Goal: Task Accomplishment & Management: Use online tool/utility

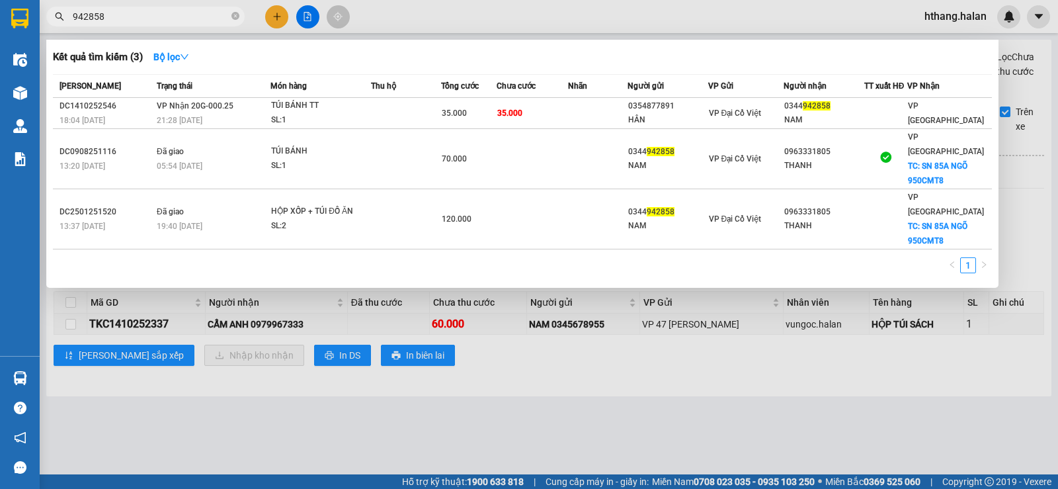
click at [632, 286] on div at bounding box center [529, 244] width 1058 height 489
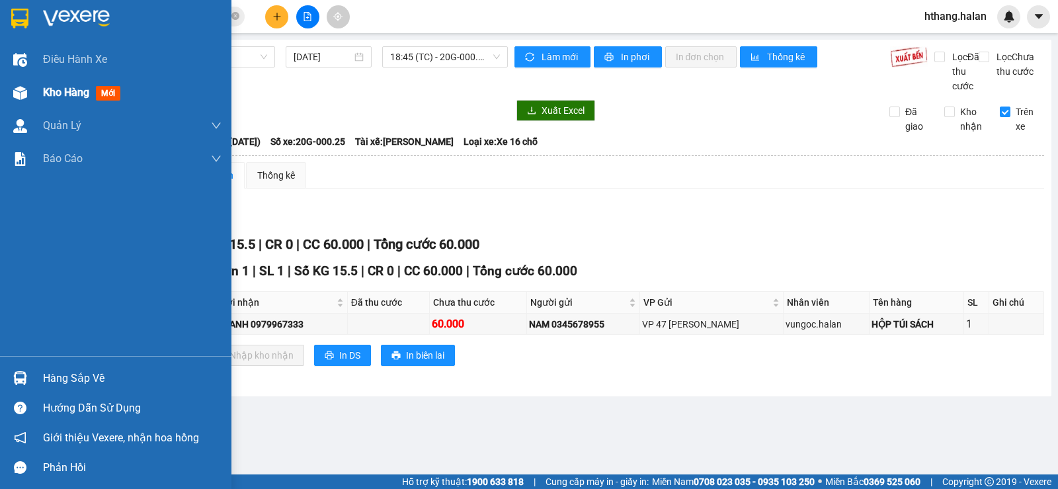
click at [77, 95] on span "Kho hàng" at bounding box center [66, 92] width 46 height 13
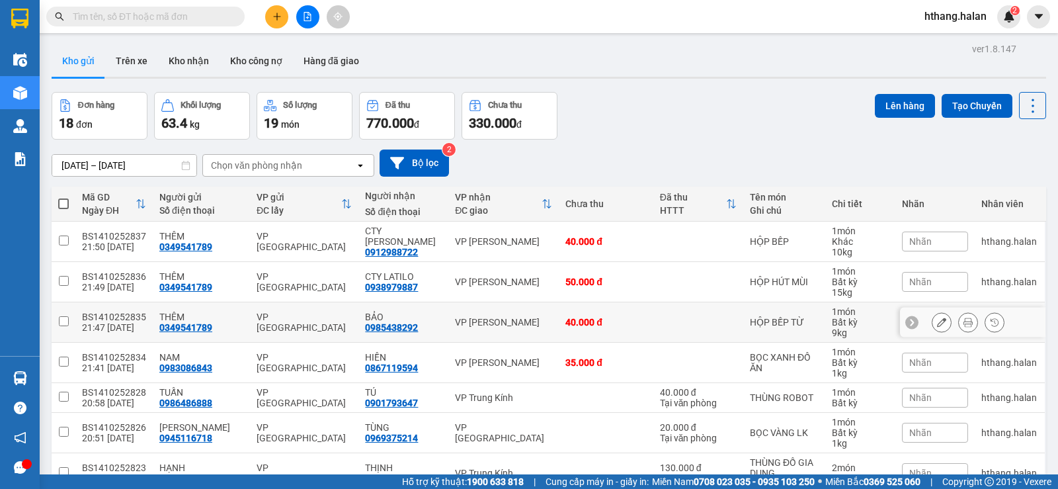
scroll to position [194, 0]
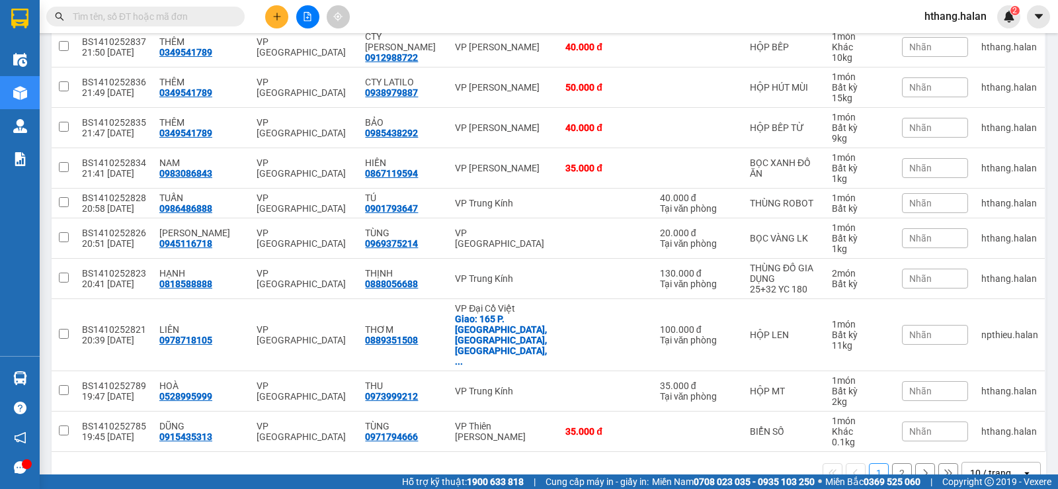
click at [972, 466] on div "10 / trang" at bounding box center [990, 472] width 41 height 13
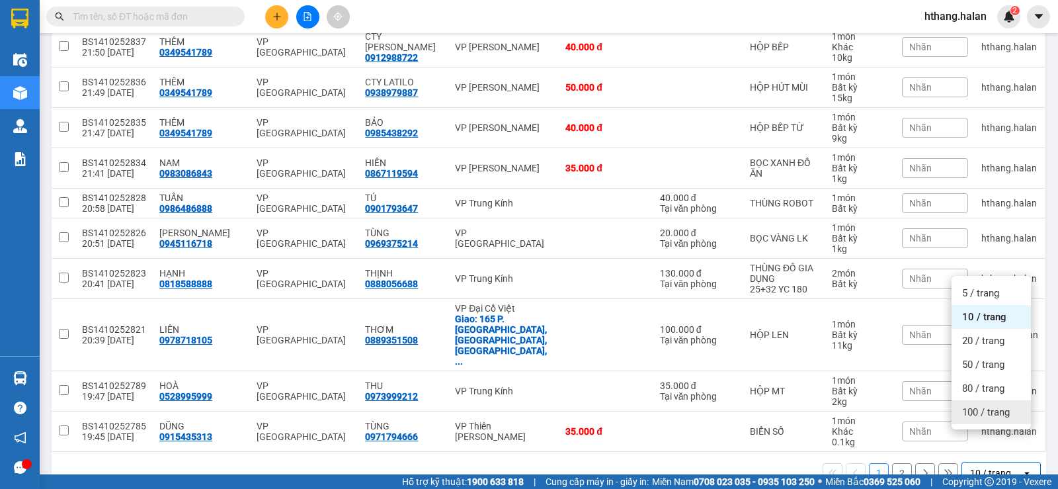
click at [979, 417] on span "100 / trang" at bounding box center [986, 411] width 48 height 13
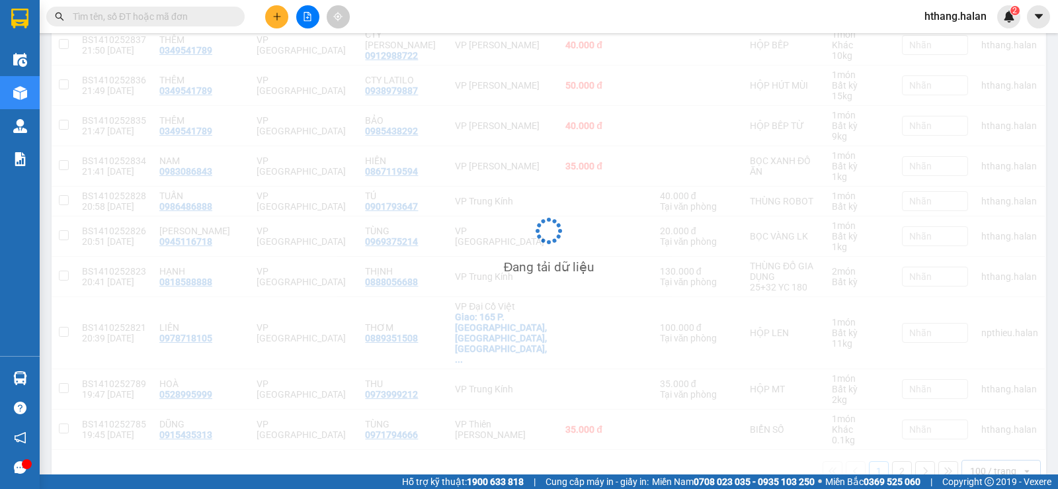
scroll to position [192, 0]
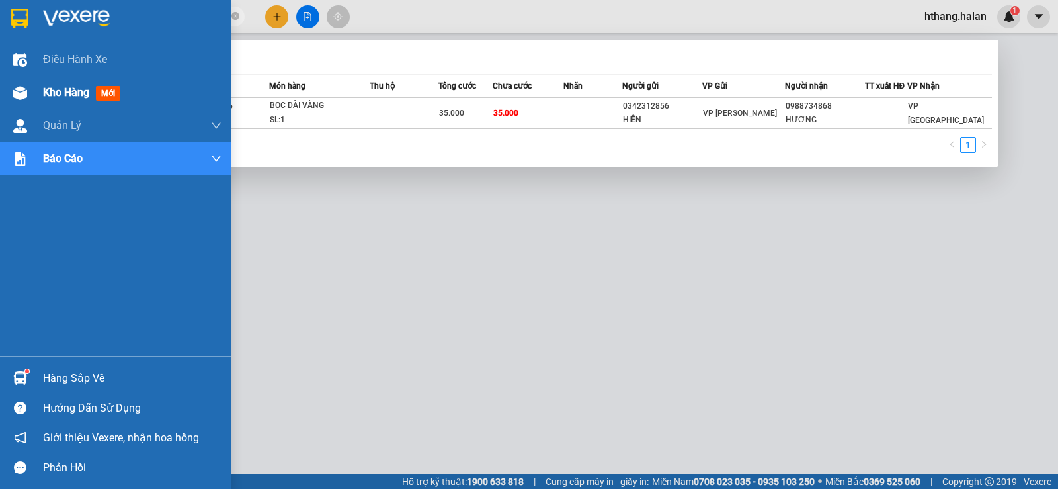
click at [80, 86] on span "Kho hàng" at bounding box center [66, 92] width 46 height 13
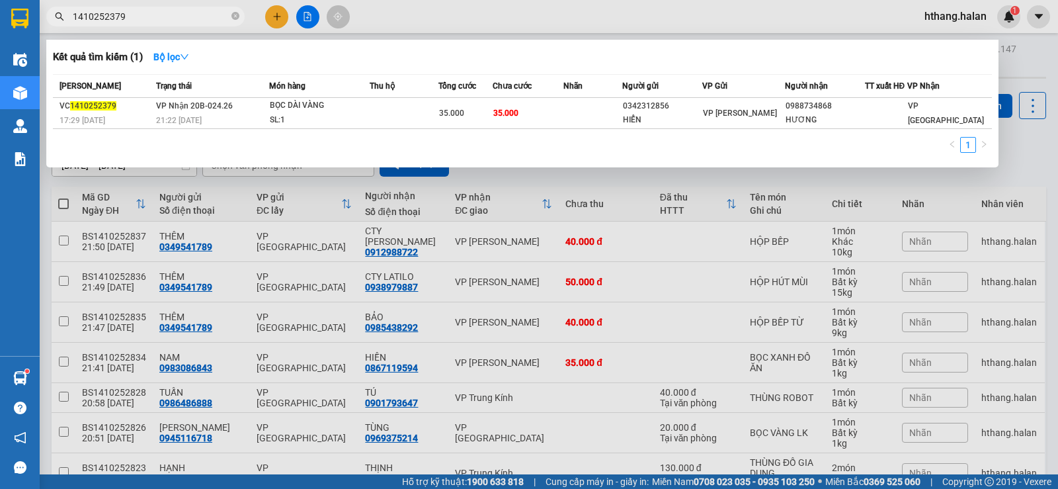
click at [1021, 59] on div at bounding box center [529, 244] width 1058 height 489
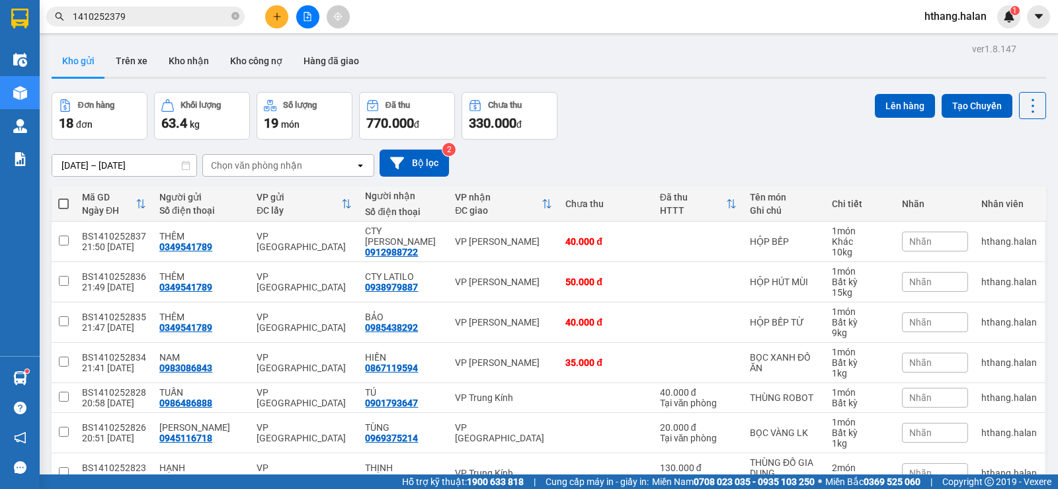
click at [294, 164] on div "Chọn văn phòng nhận" at bounding box center [256, 165] width 91 height 13
type input "HD"
click at [288, 194] on div "VP [GEOGRAPHIC_DATA]" at bounding box center [288, 193] width 172 height 24
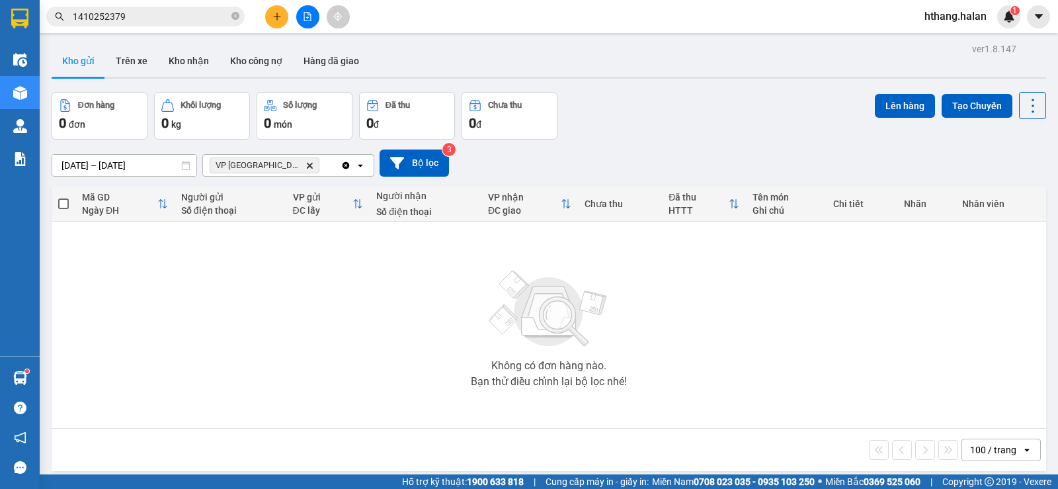
drag, startPoint x: 345, startPoint y: 165, endPoint x: 517, endPoint y: 114, distance: 179.5
click at [346, 165] on icon "Clear all" at bounding box center [346, 165] width 11 height 11
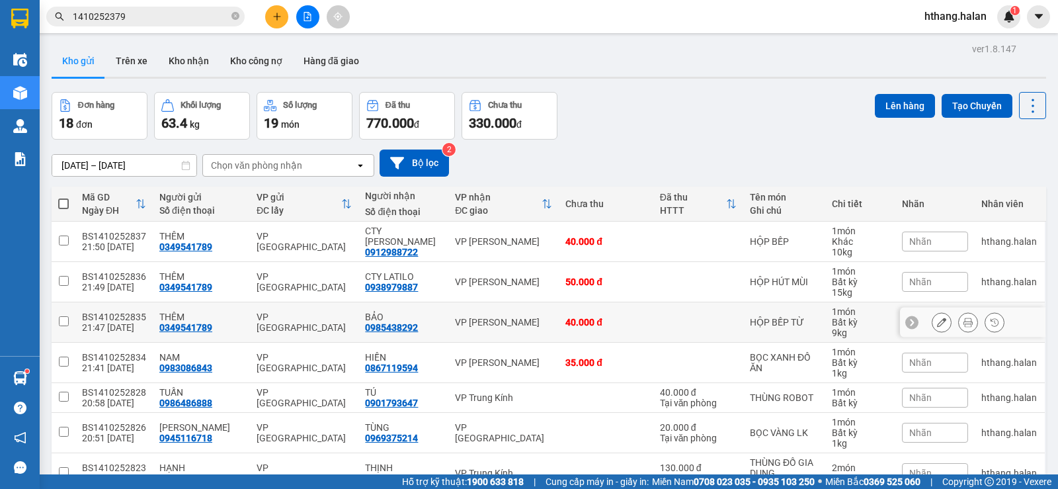
scroll to position [132, 0]
